Goal: Information Seeking & Learning: Check status

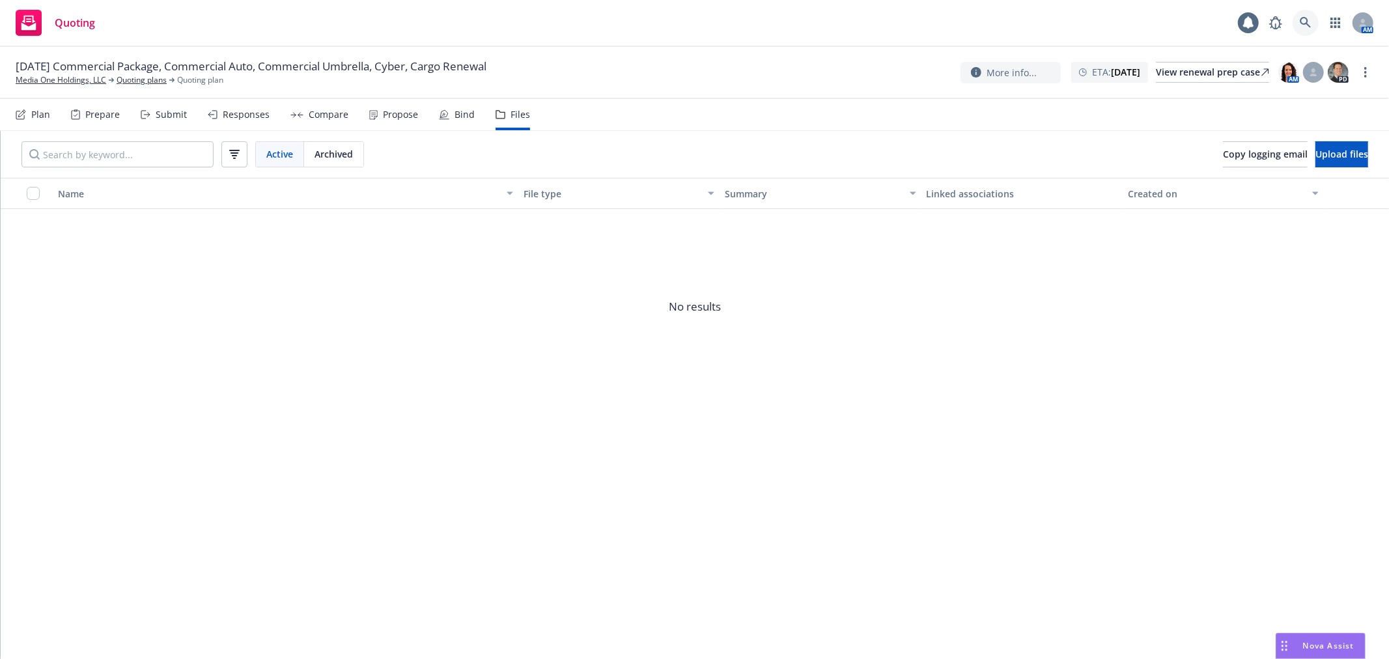
click at [1303, 22] on icon at bounding box center [1305, 23] width 12 height 12
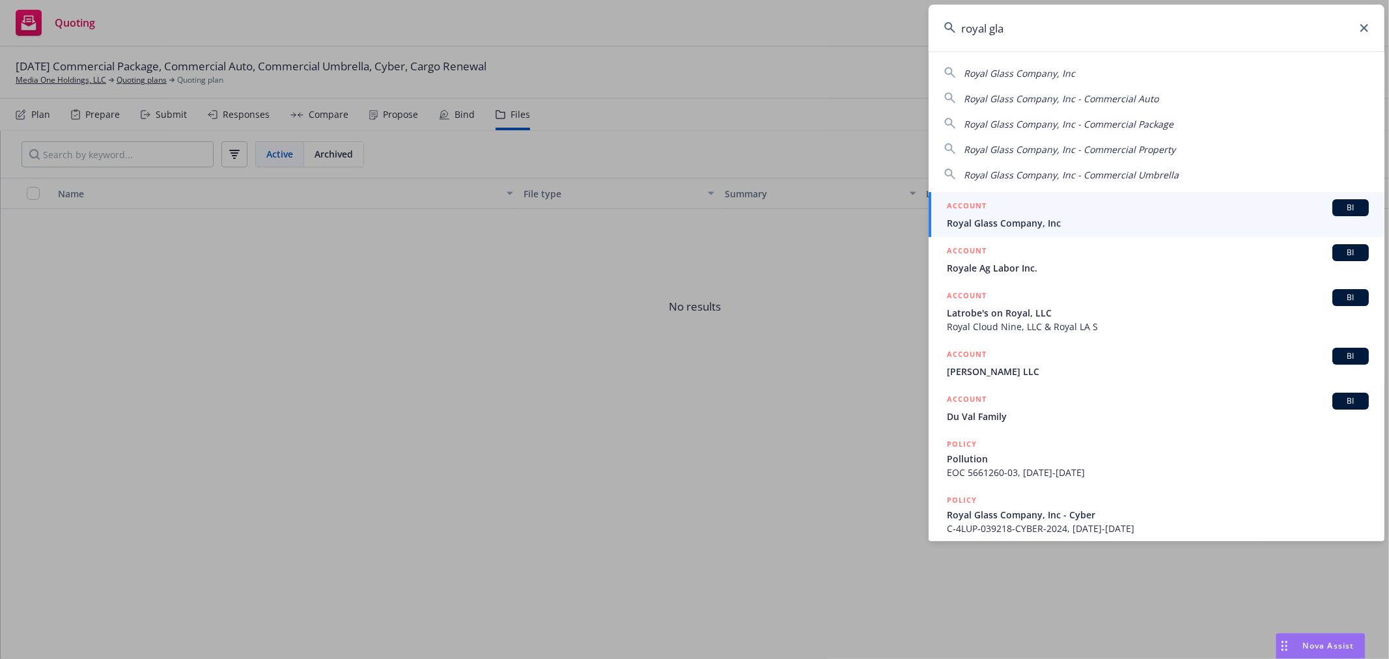
type input "royal gla"
click at [1046, 208] on div "ACCOUNT BI" at bounding box center [1158, 207] width 422 height 17
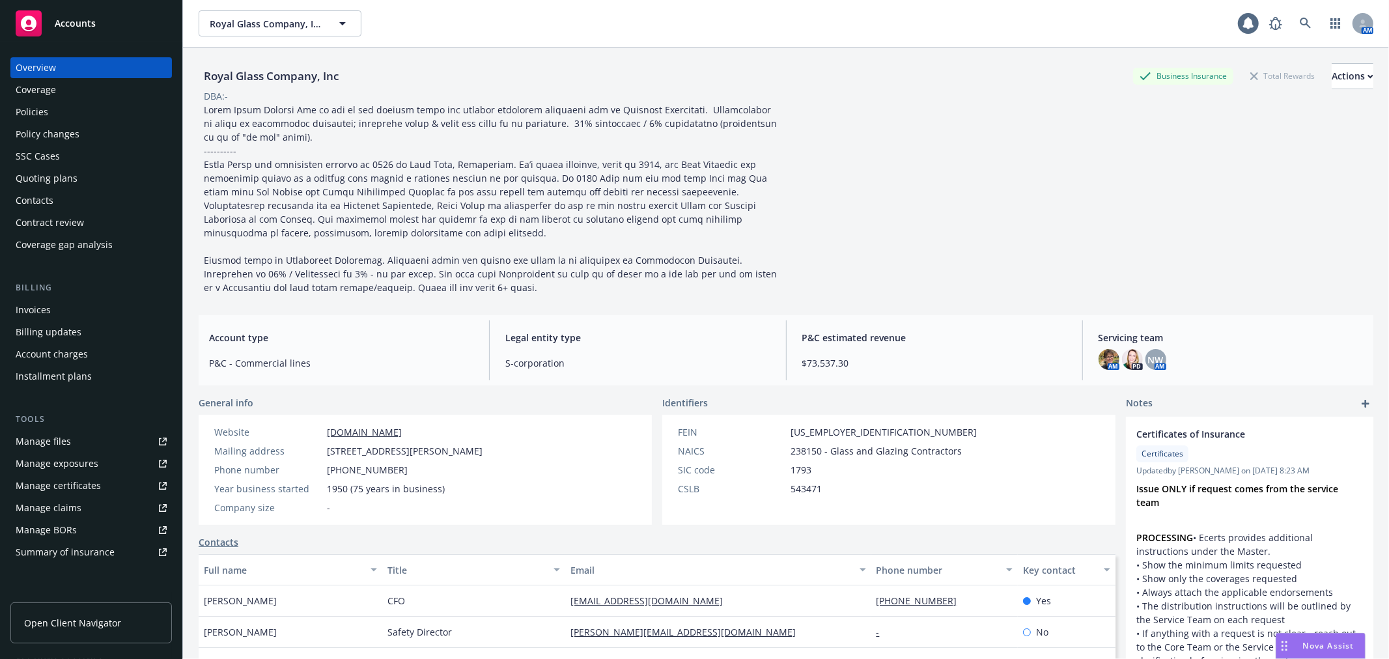
click at [80, 486] on div "Manage certificates" at bounding box center [58, 485] width 85 height 21
click at [47, 171] on div "Quoting plans" at bounding box center [47, 178] width 62 height 21
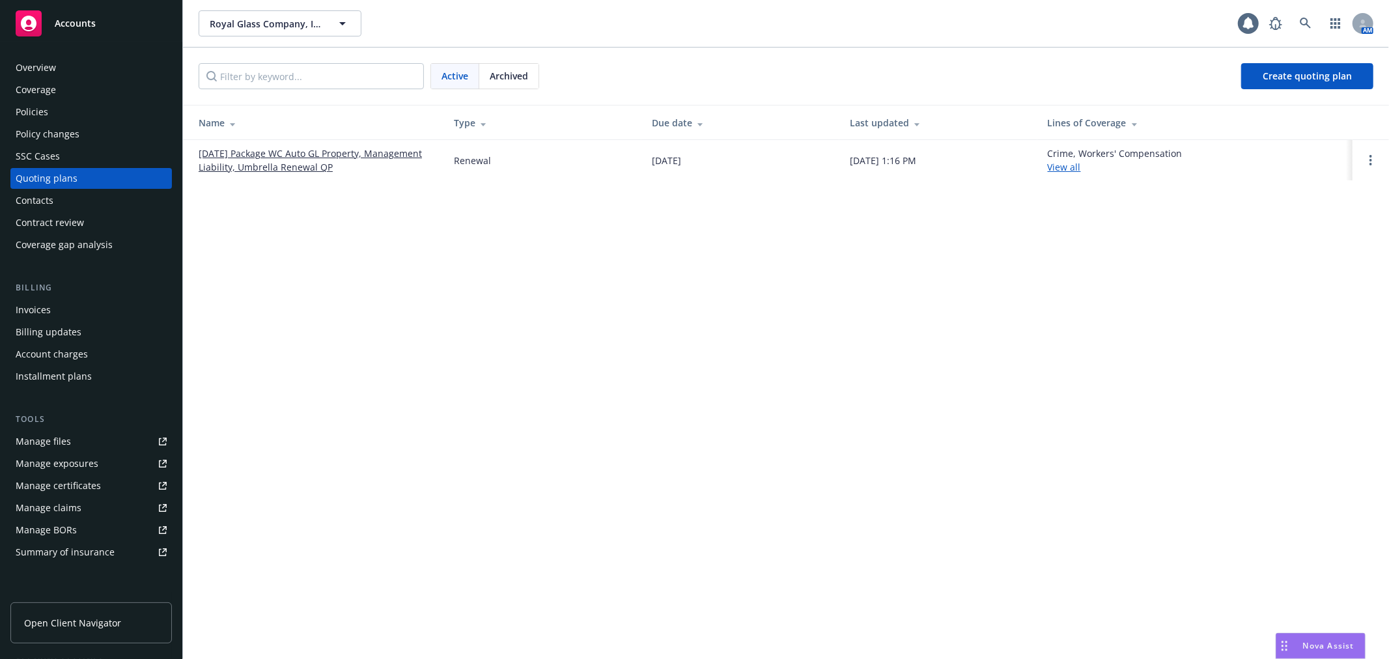
click at [249, 158] on link "[DATE] Package WC Auto GL Property, Management Liability, Umbrella Renewal QP" at bounding box center [316, 159] width 234 height 27
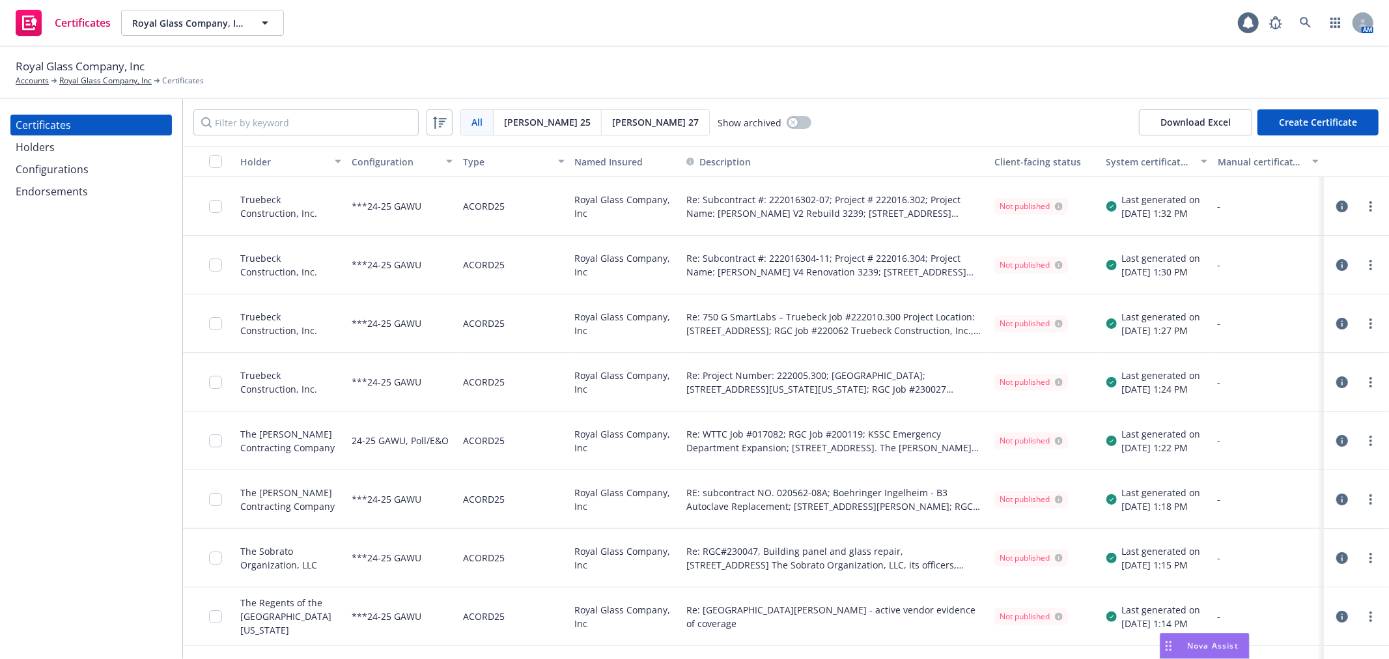
click at [96, 187] on div "Endorsements" at bounding box center [91, 191] width 151 height 21
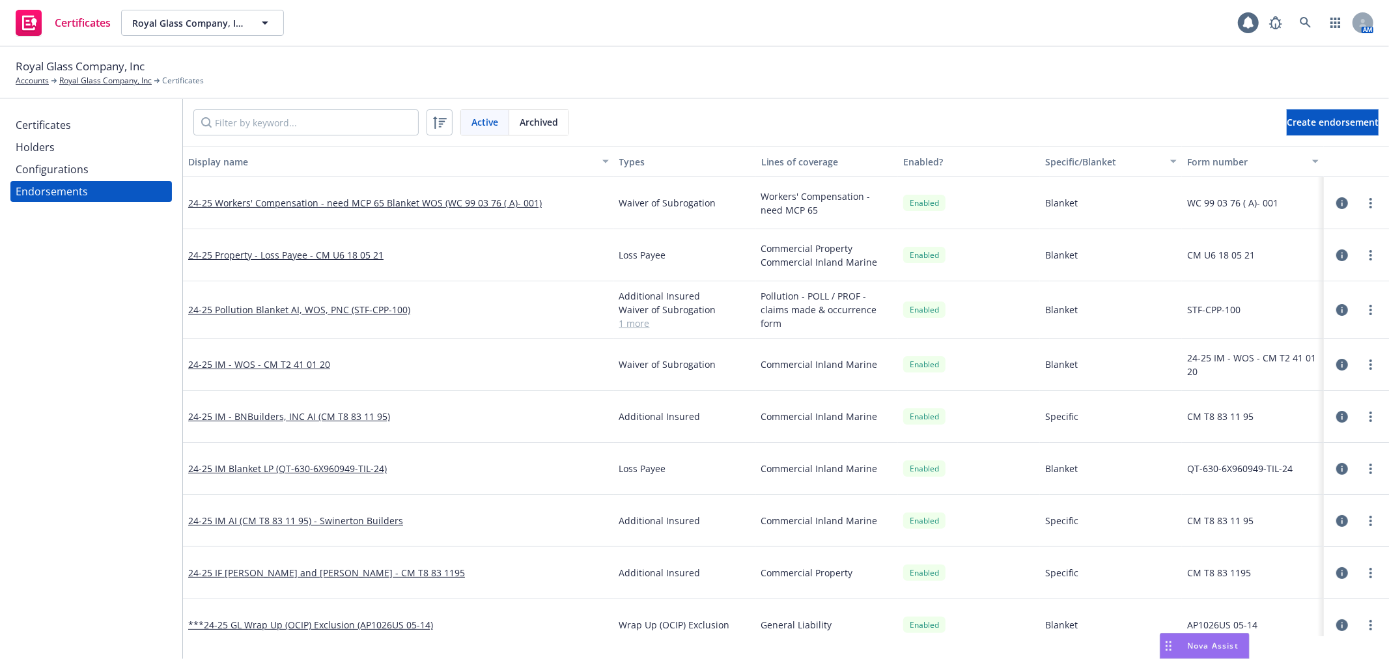
click at [100, 167] on div "Configurations" at bounding box center [91, 169] width 151 height 21
